Goal: Task Accomplishment & Management: Complete application form

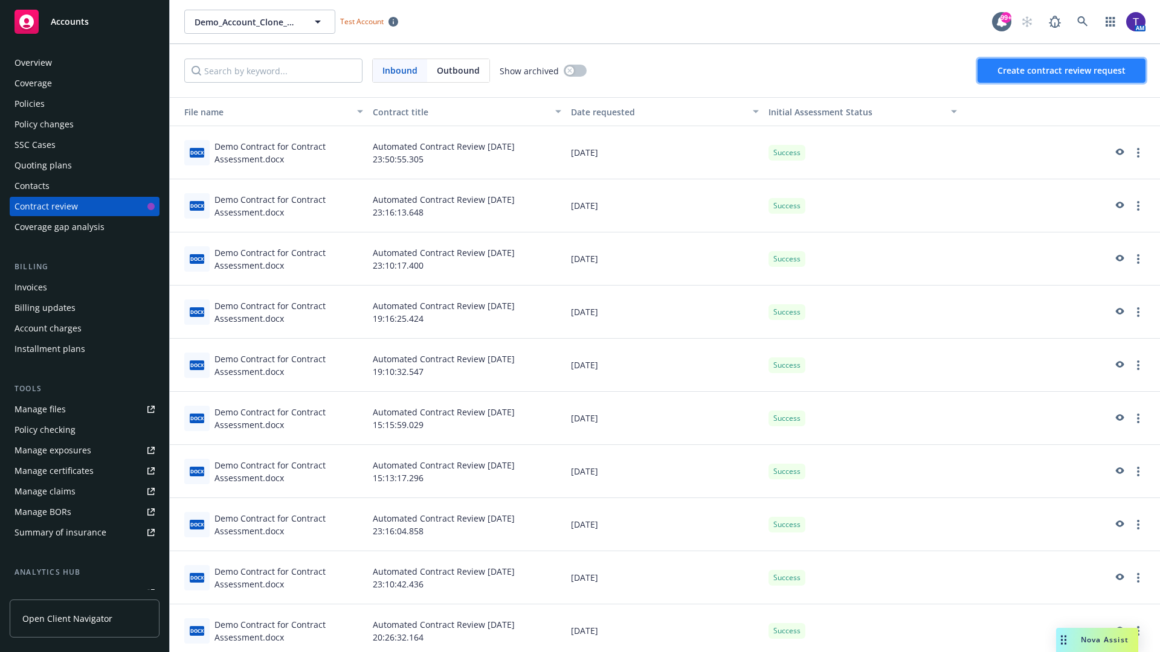
click at [1062, 71] on span "Create contract review request" at bounding box center [1061, 70] width 128 height 11
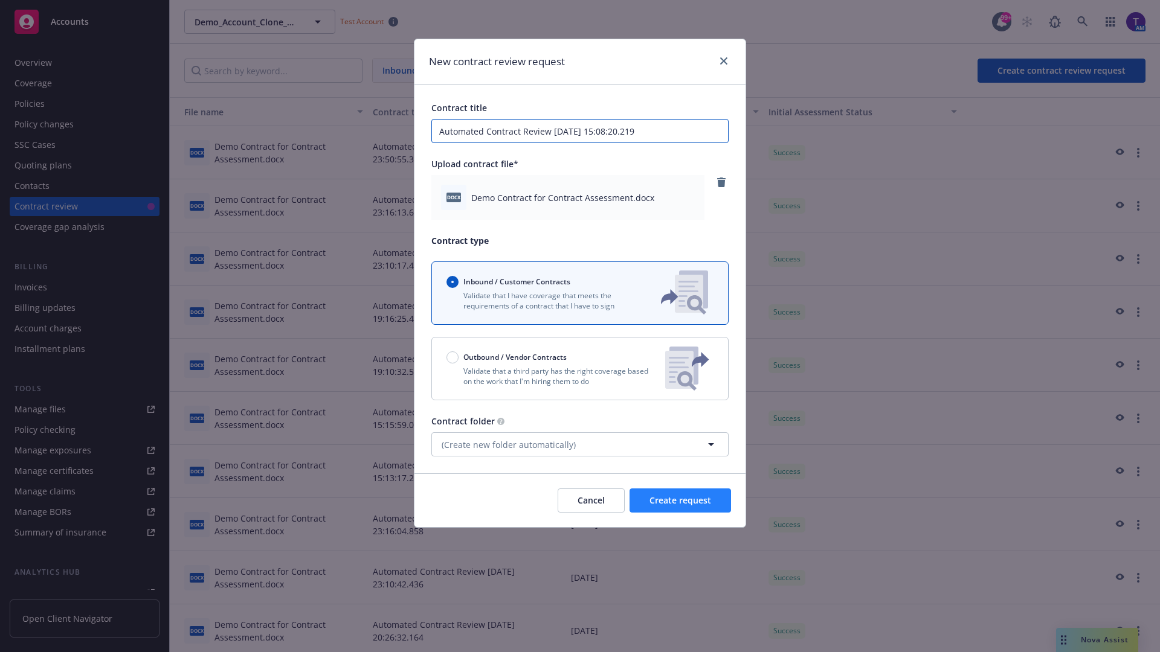
type input "Automated Contract Review [DATE] 15:08:20.219"
click at [680, 501] on span "Create request" at bounding box center [680, 500] width 62 height 11
